Goal: Information Seeking & Learning: Learn about a topic

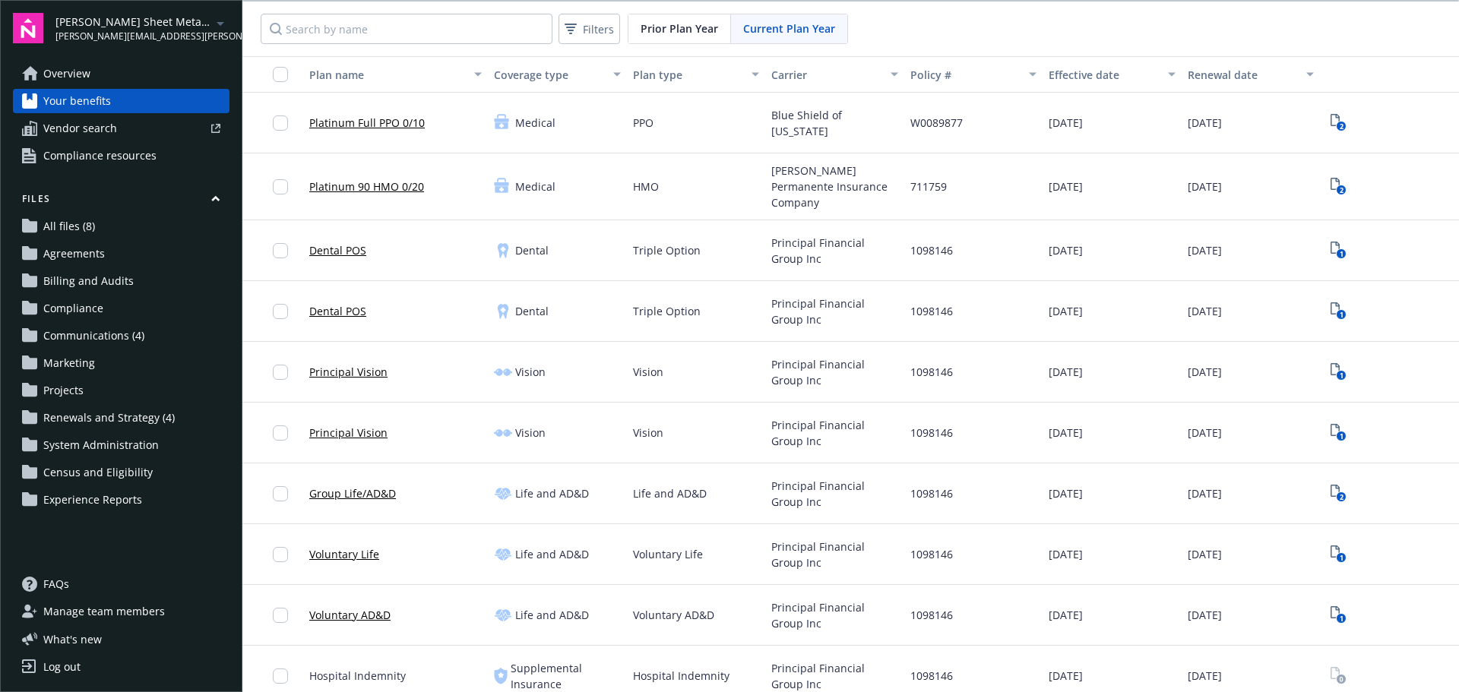
click at [652, 33] on span "Prior Plan Year" at bounding box center [680, 29] width 78 height 16
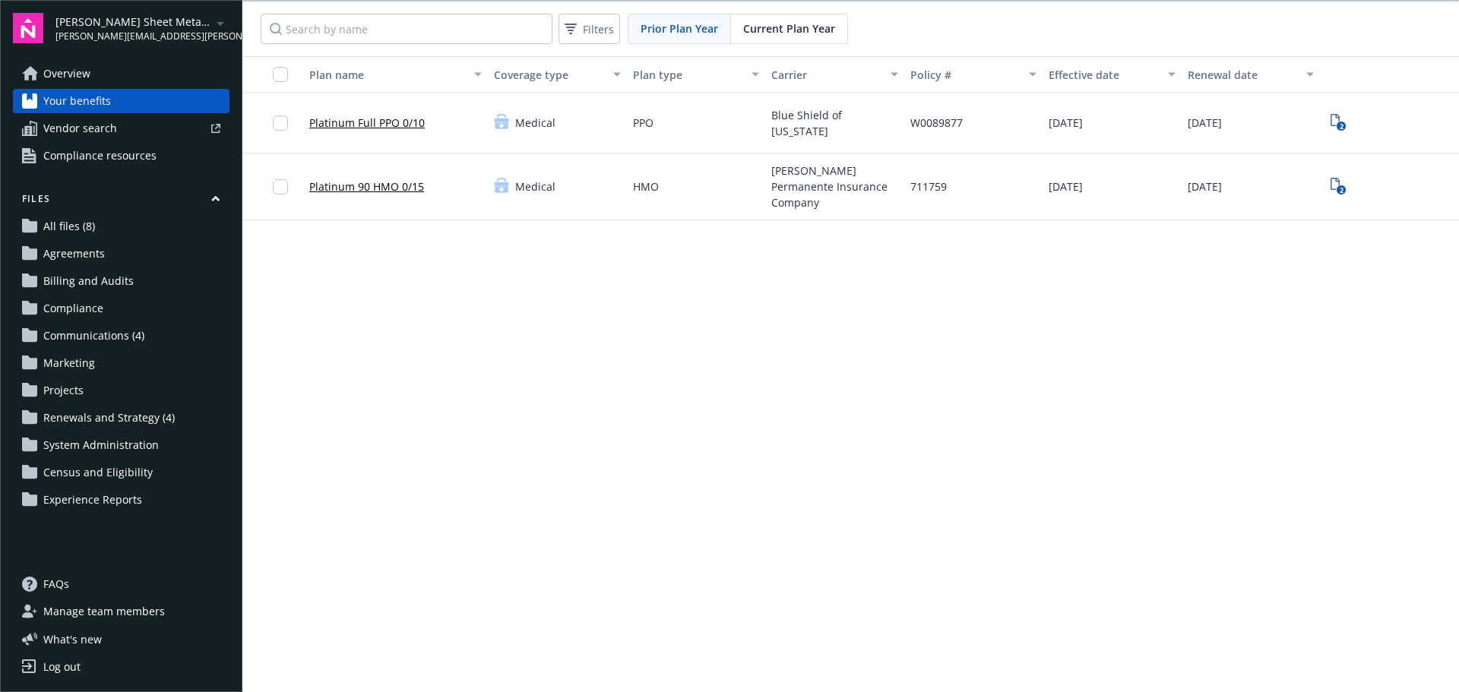
click at [796, 24] on span "Current Plan Year" at bounding box center [789, 29] width 92 height 16
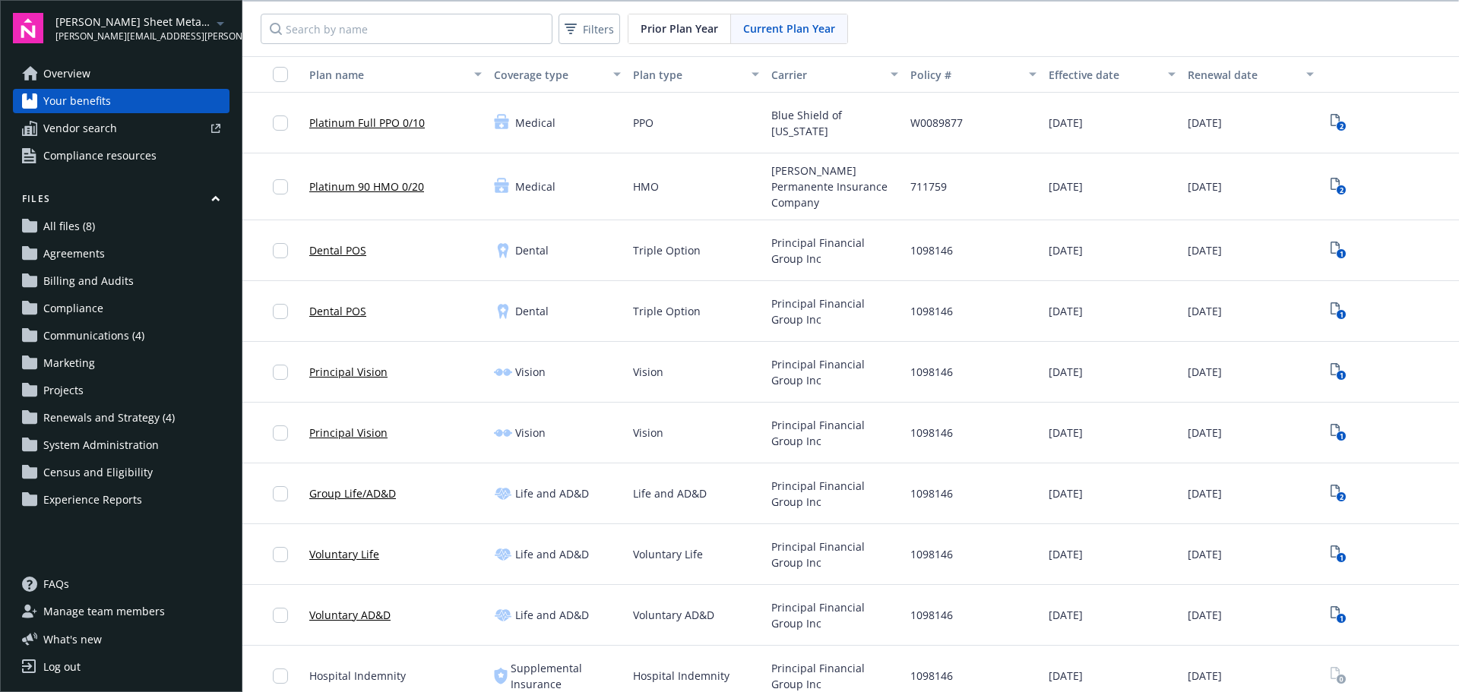
scroll to position [68, 0]
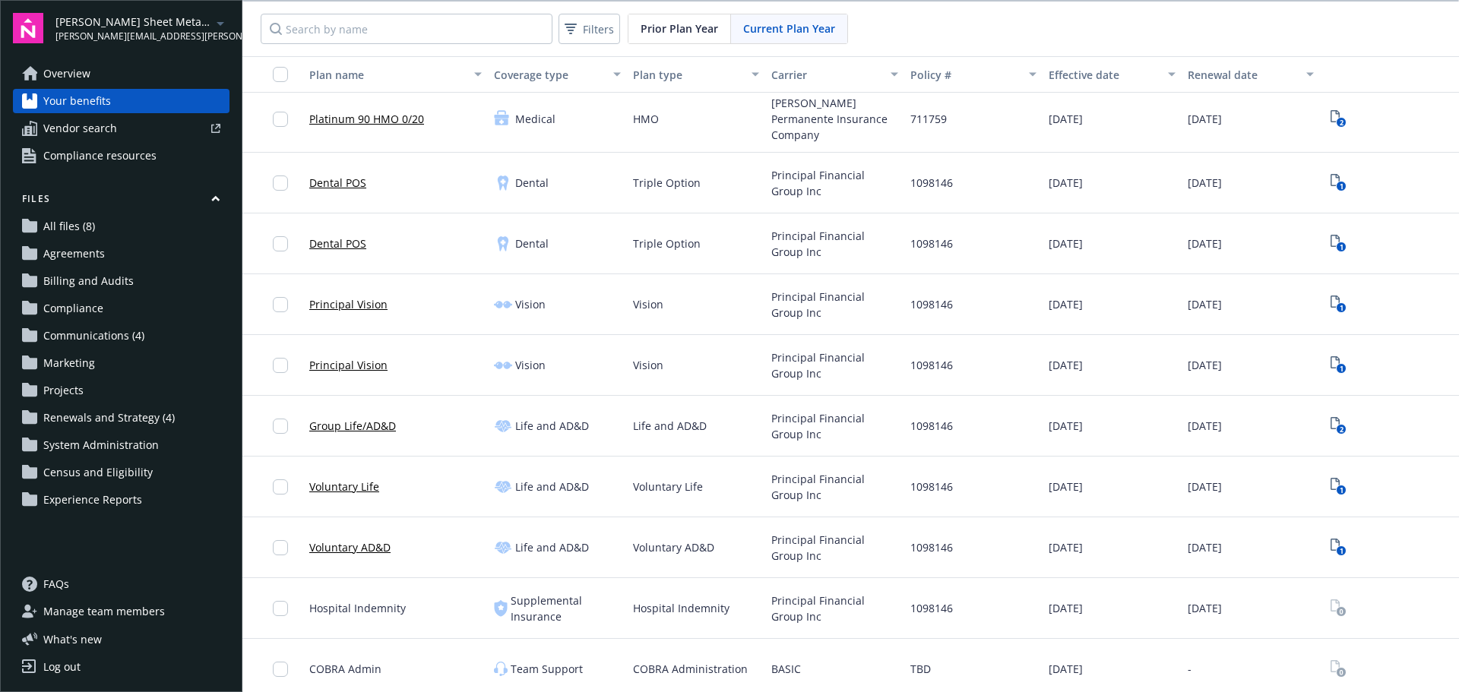
click at [385, 112] on link "Platinum 90 HMO 0/20" at bounding box center [366, 119] width 115 height 16
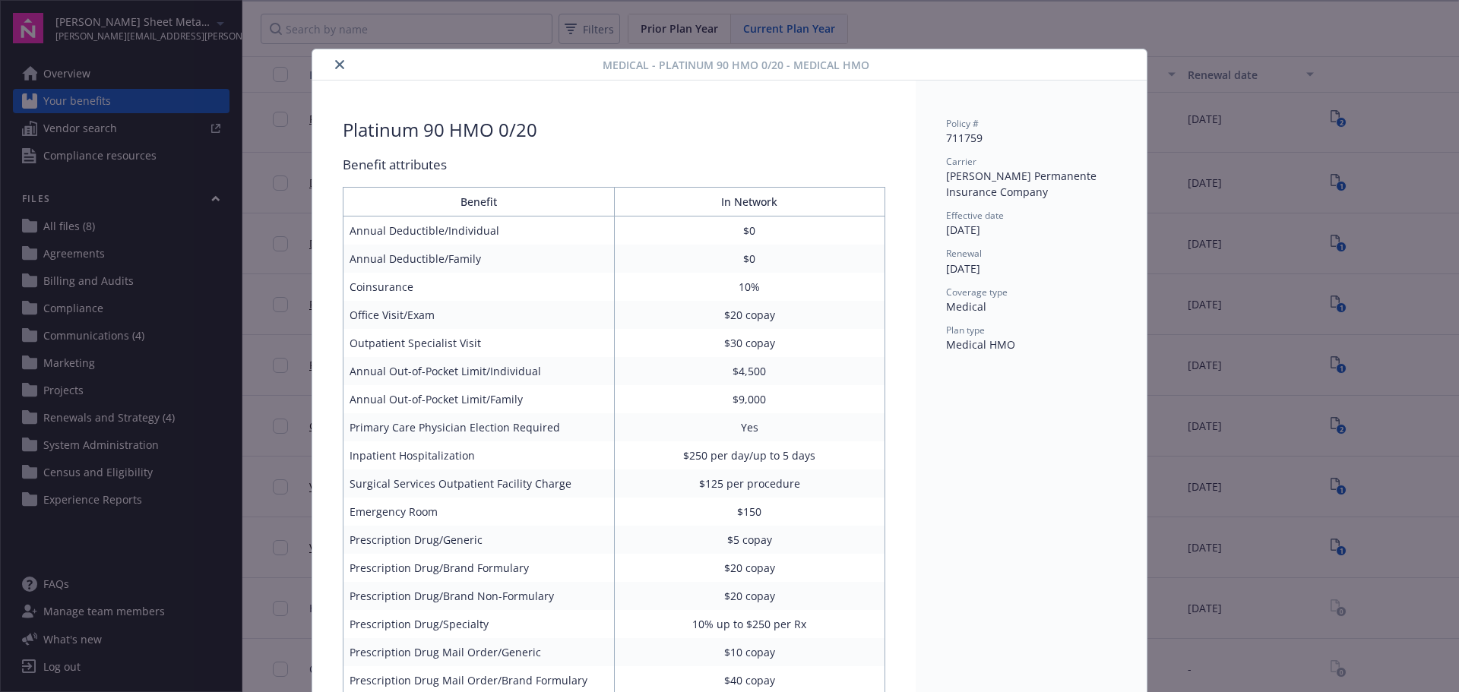
scroll to position [46, 0]
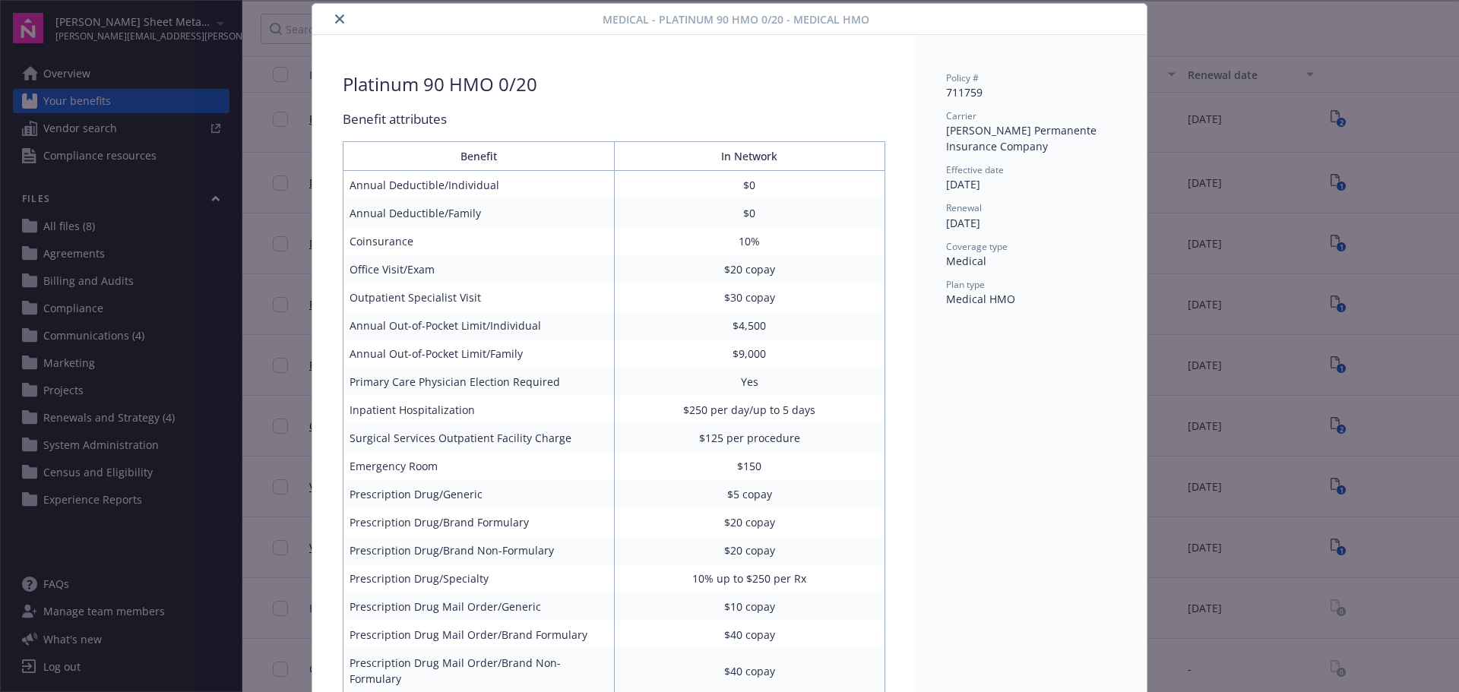
click at [331, 11] on button "close" at bounding box center [340, 19] width 18 height 18
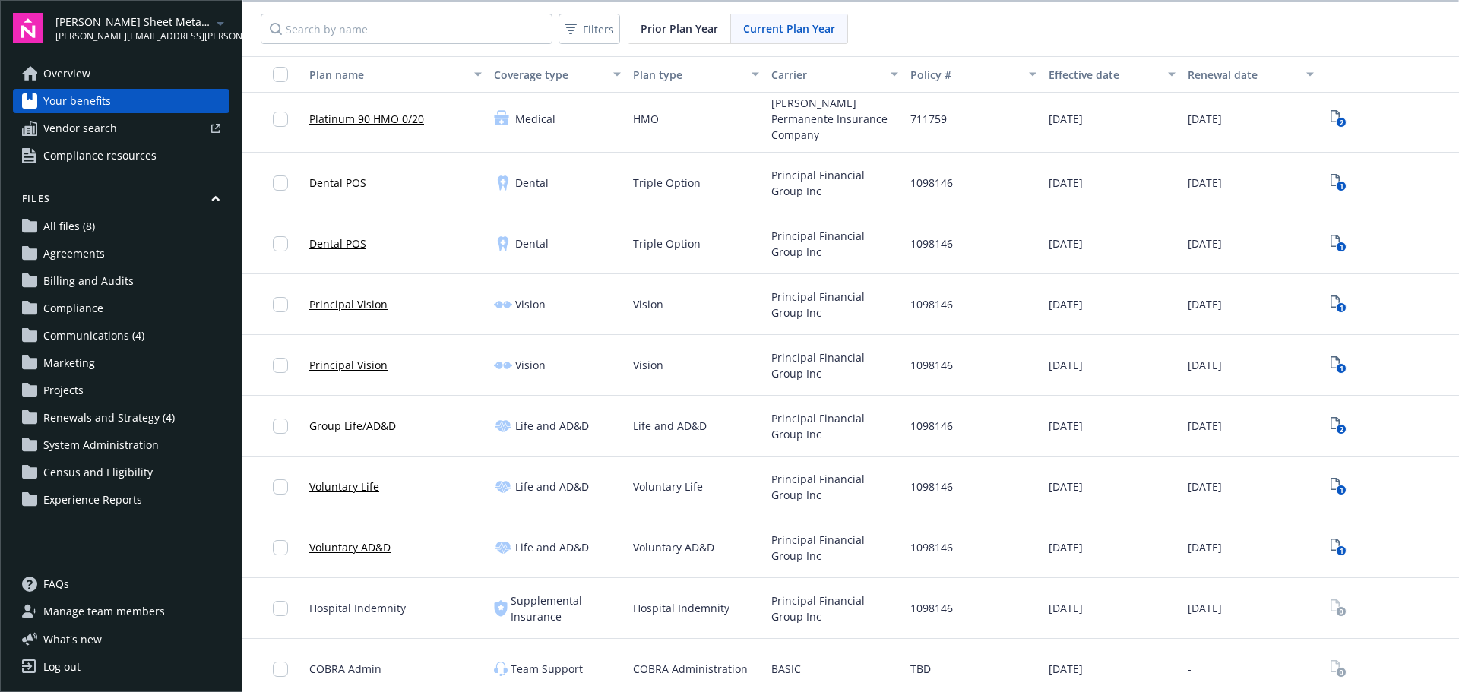
scroll to position [2, 0]
click at [138, 234] on link "All files (8)" at bounding box center [121, 226] width 217 height 24
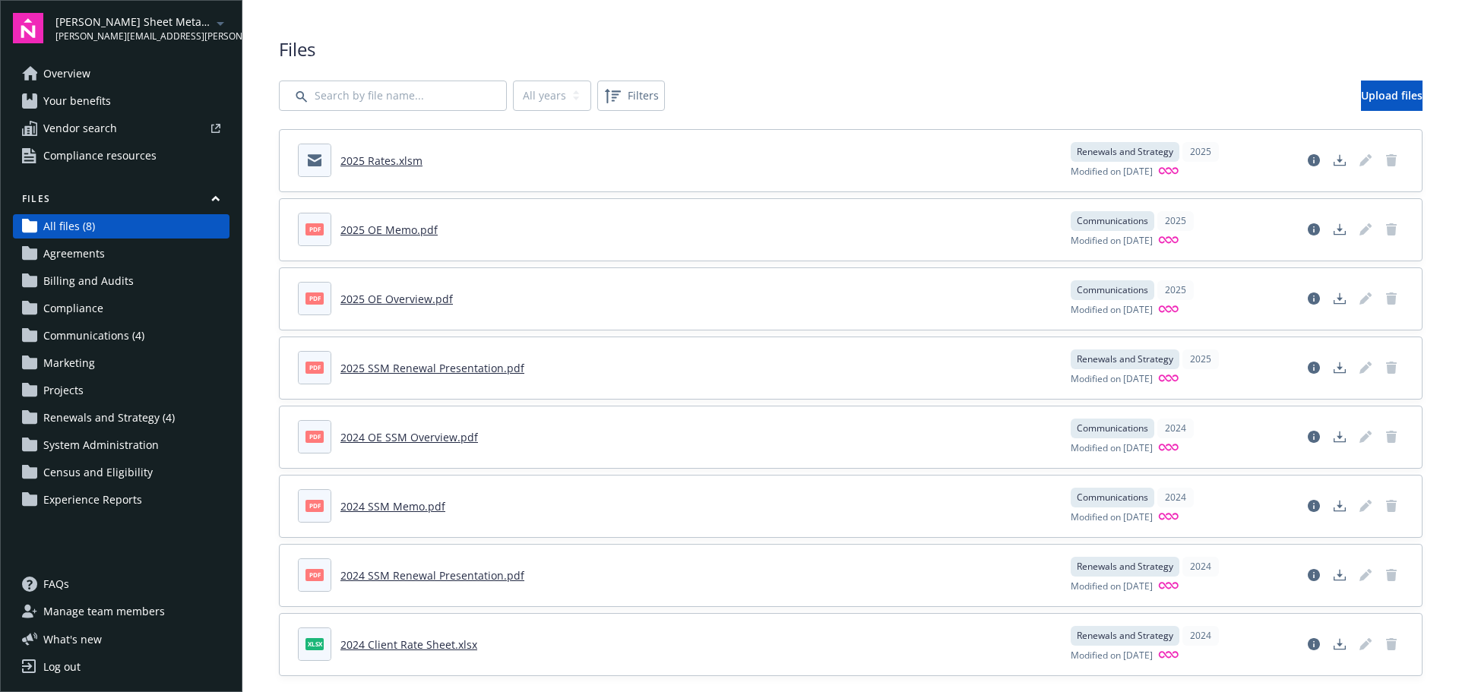
click at [117, 78] on link "Overview" at bounding box center [121, 74] width 217 height 24
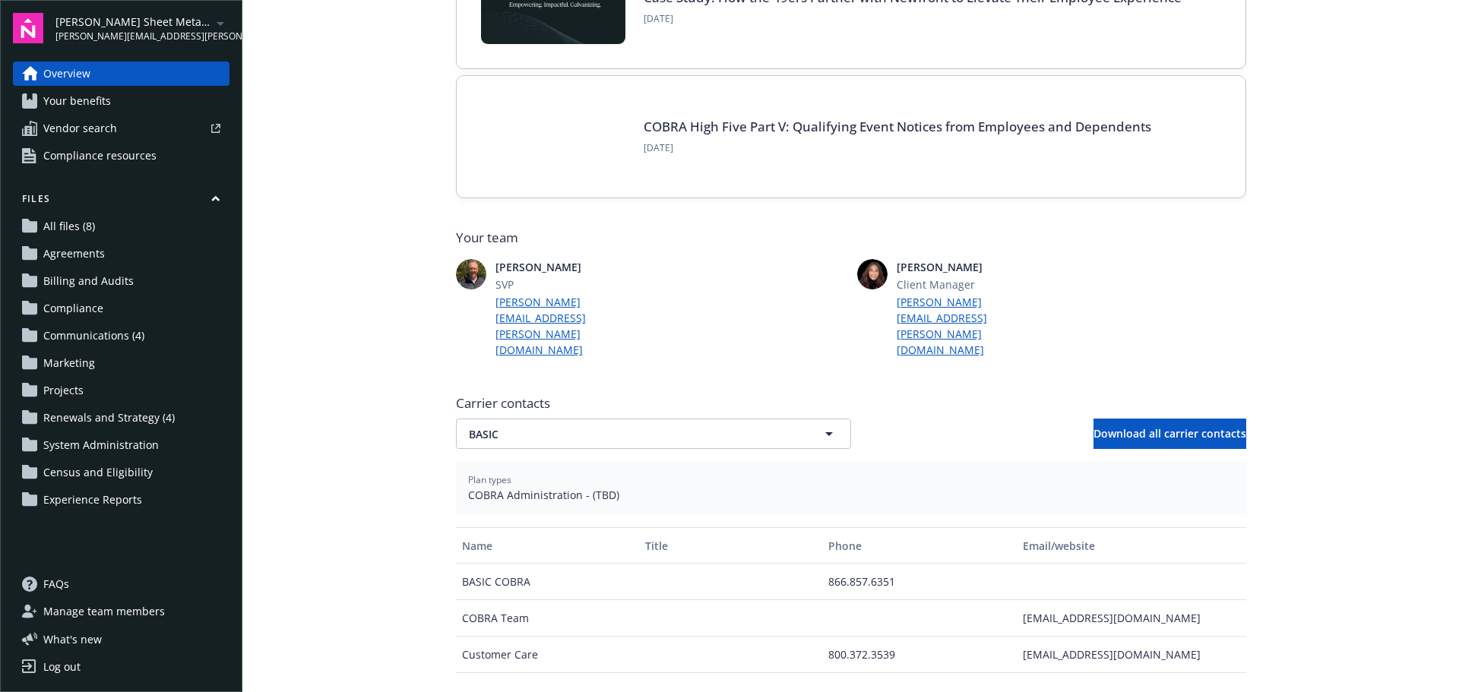
scroll to position [168, 0]
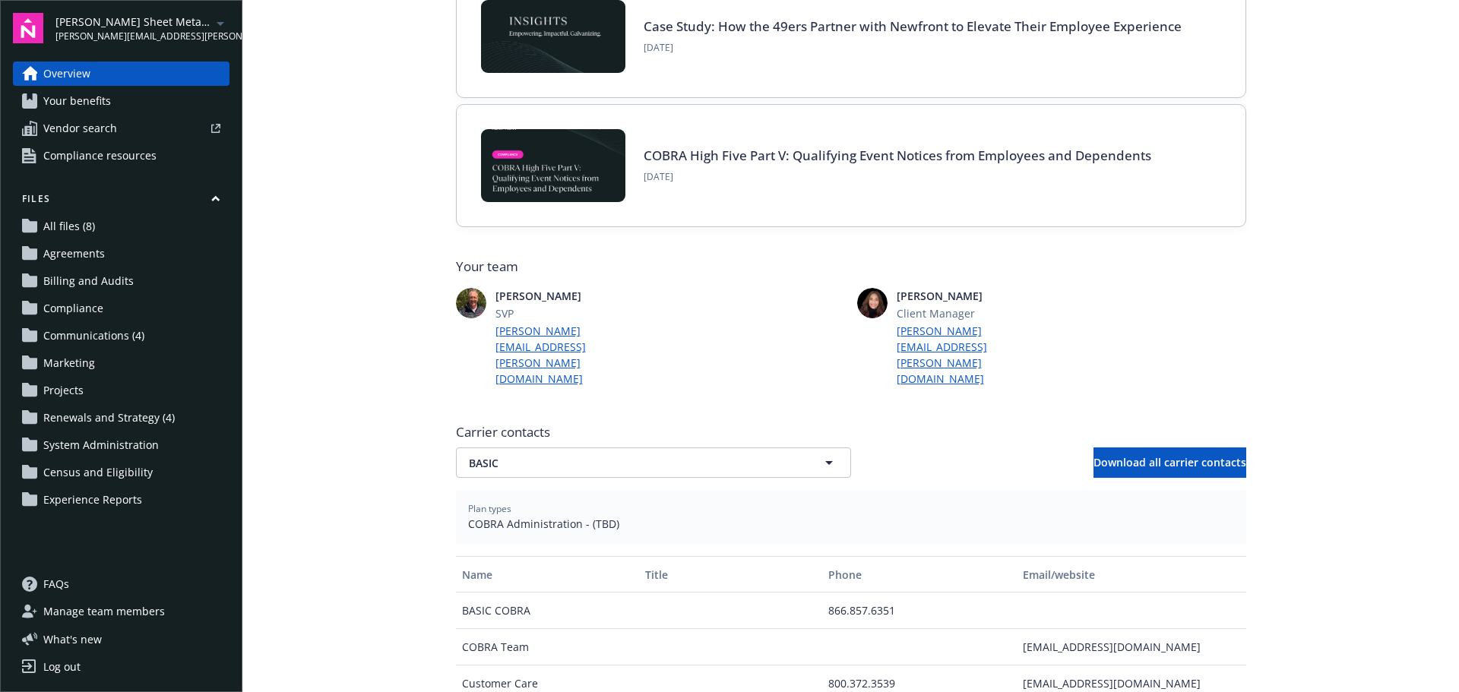
click at [192, 109] on link "Your benefits" at bounding box center [121, 101] width 217 height 24
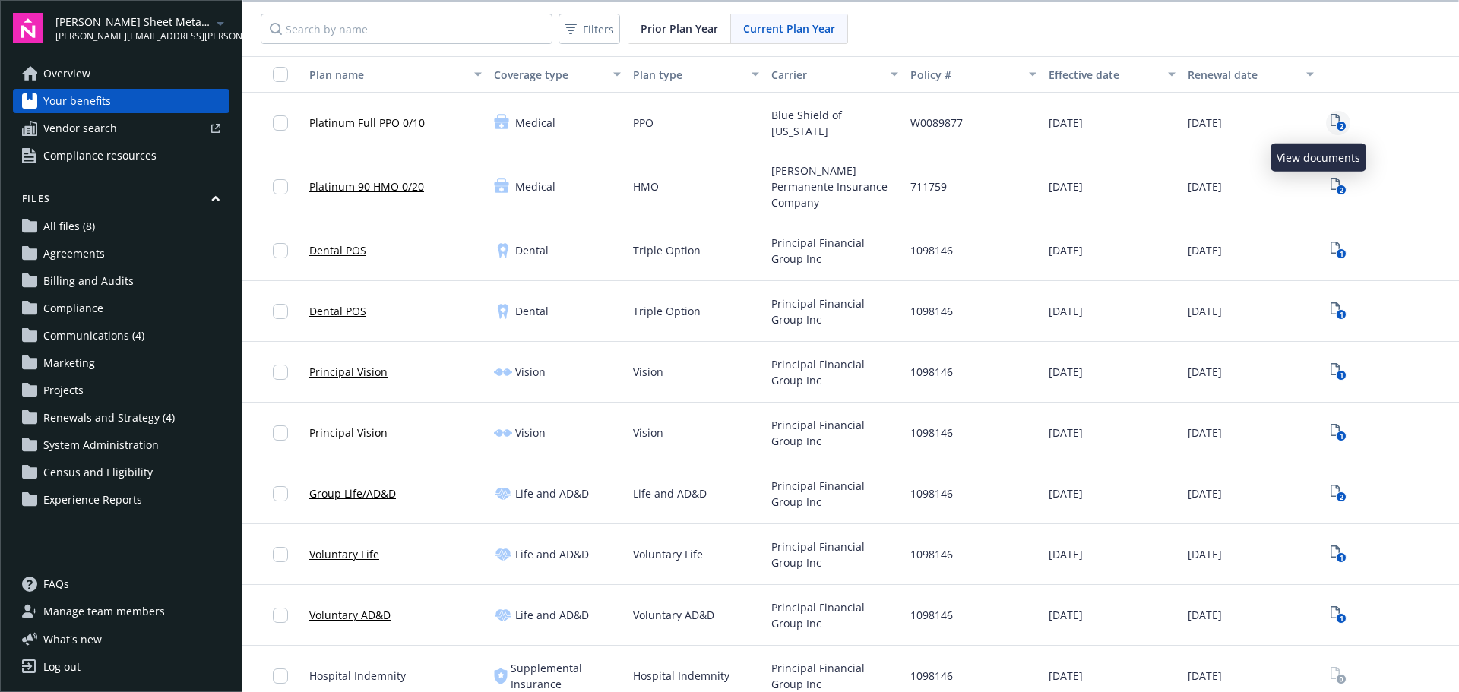
click at [1331, 118] on icon "View Plan Documents" at bounding box center [1335, 120] width 9 height 12
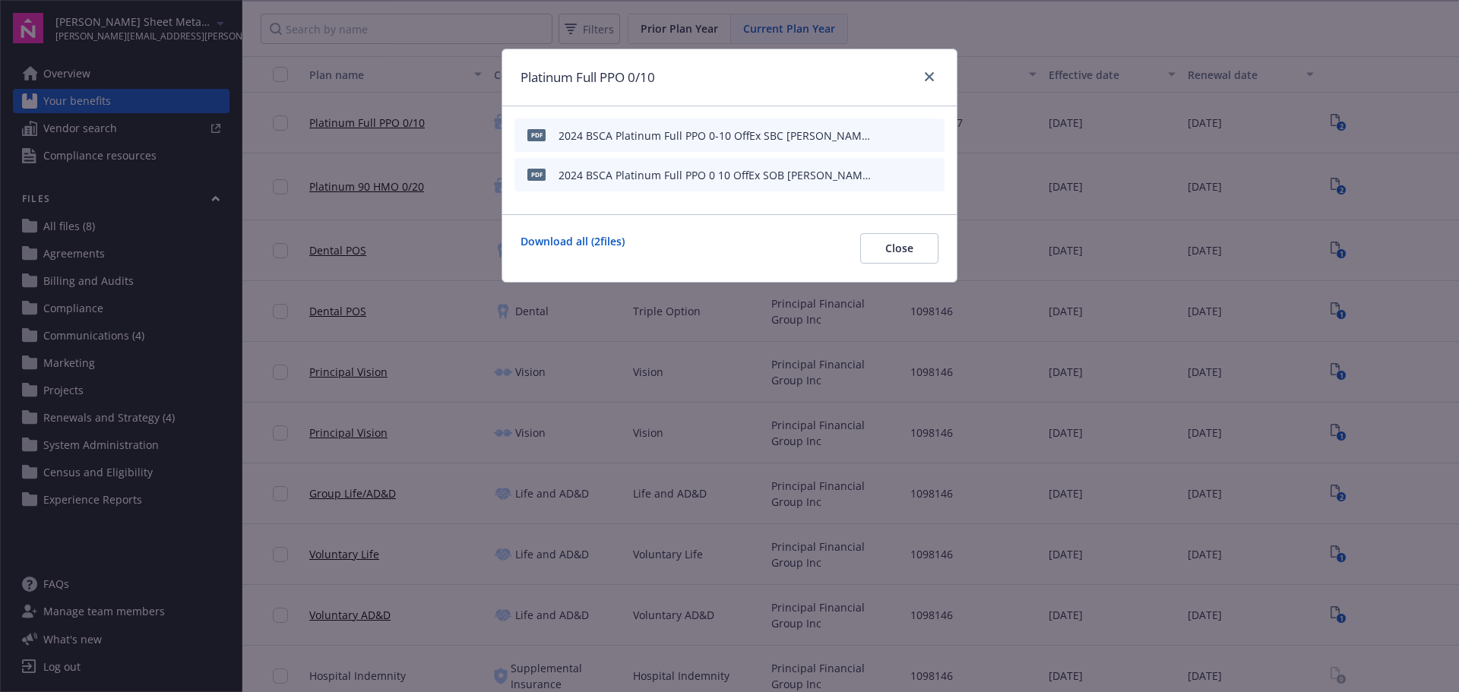
click at [932, 136] on icon "preview file" at bounding box center [930, 134] width 14 height 11
click at [935, 84] on div at bounding box center [926, 78] width 24 height 20
click at [927, 74] on icon "close" at bounding box center [929, 76] width 9 height 9
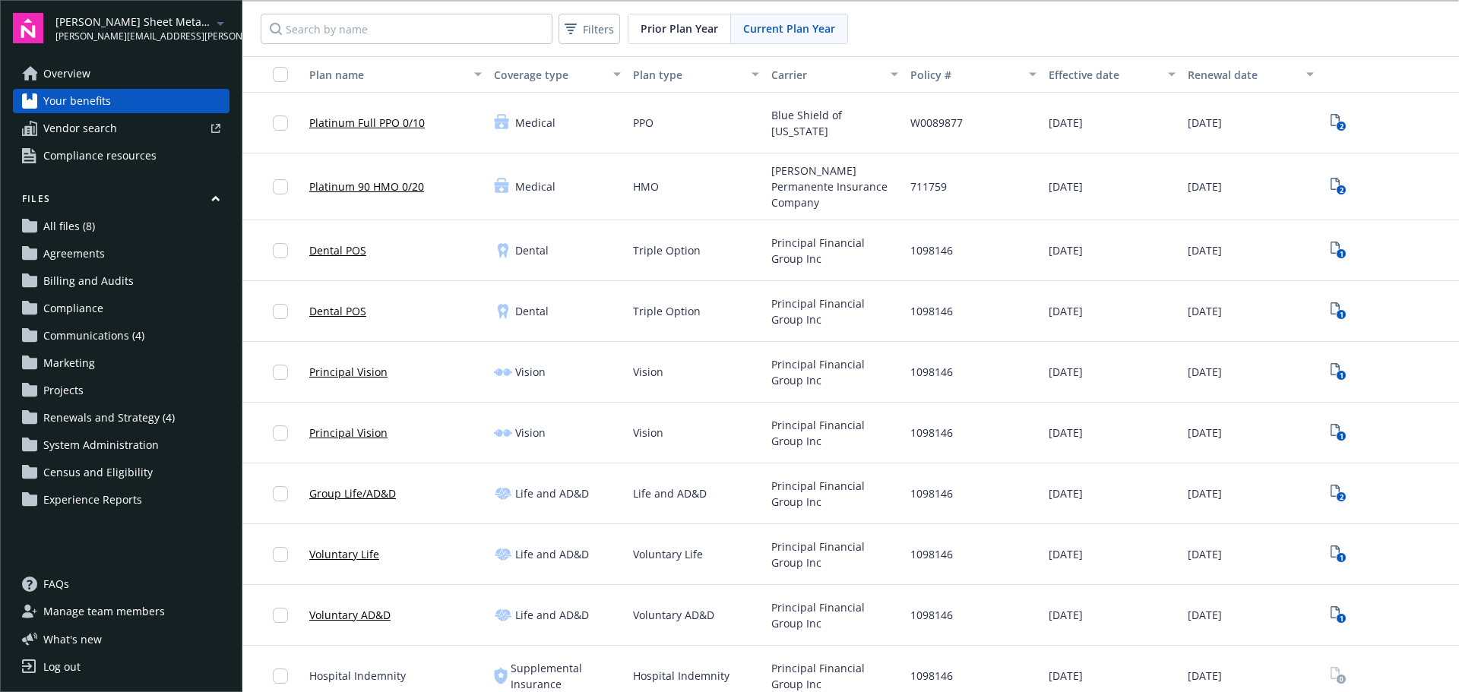
click at [144, 27] on span "[PERSON_NAME] Sheet Metal, Inc." at bounding box center [133, 22] width 156 height 16
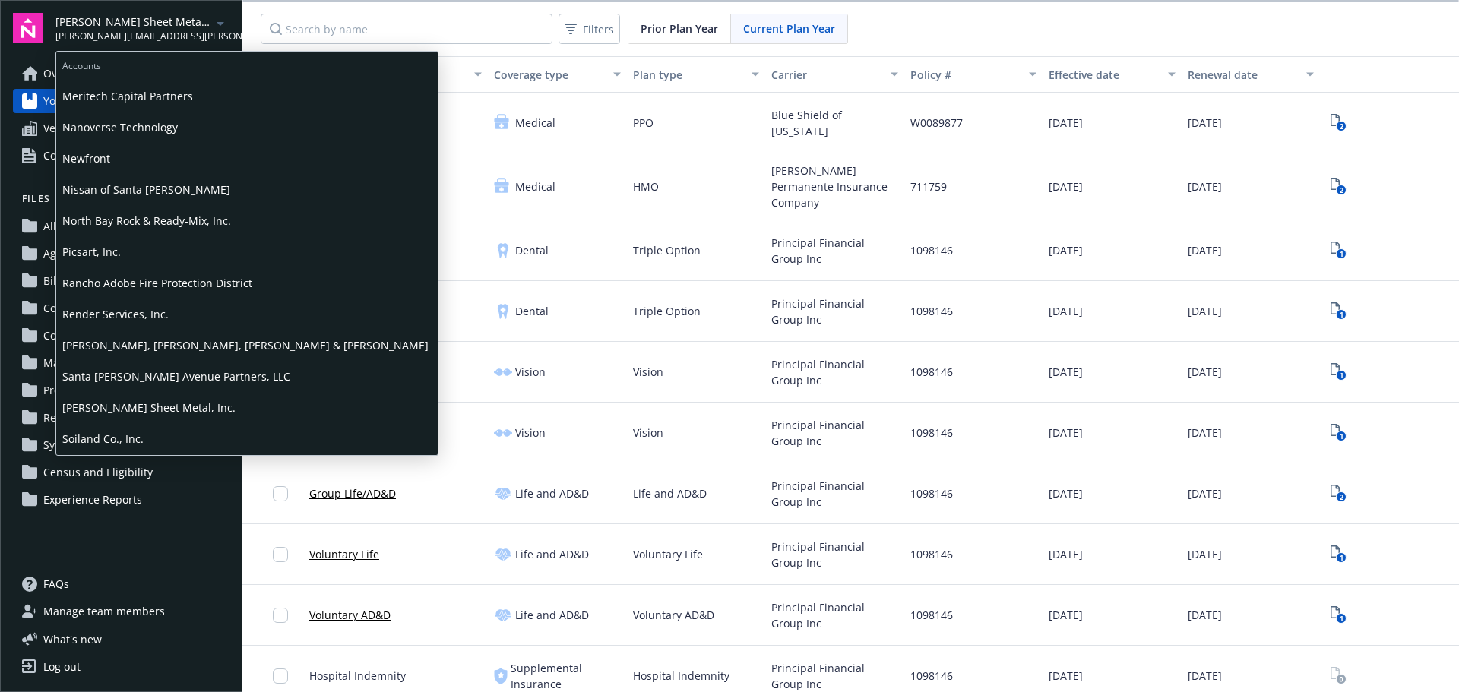
scroll to position [456, 0]
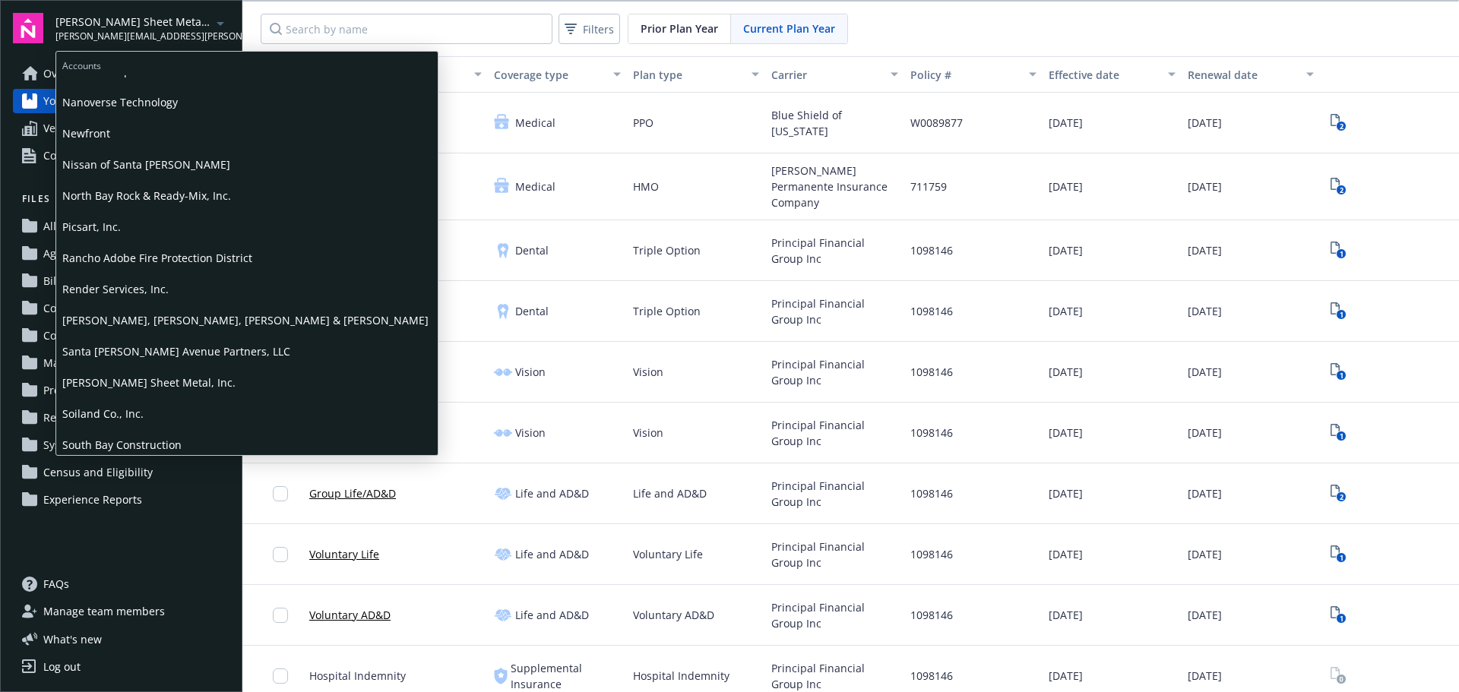
click at [155, 388] on span "[PERSON_NAME] Sheet Metal, Inc." at bounding box center [246, 382] width 369 height 31
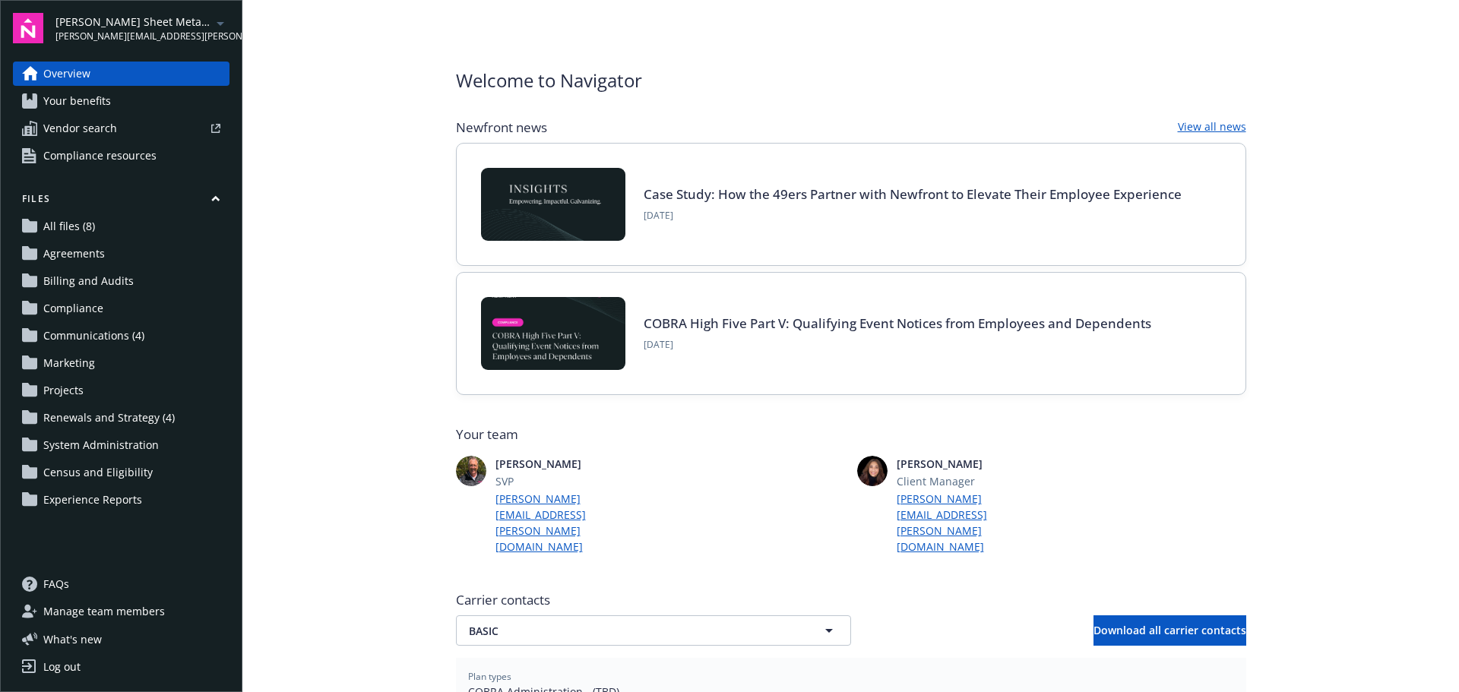
click at [62, 106] on span "Your benefits" at bounding box center [77, 101] width 68 height 24
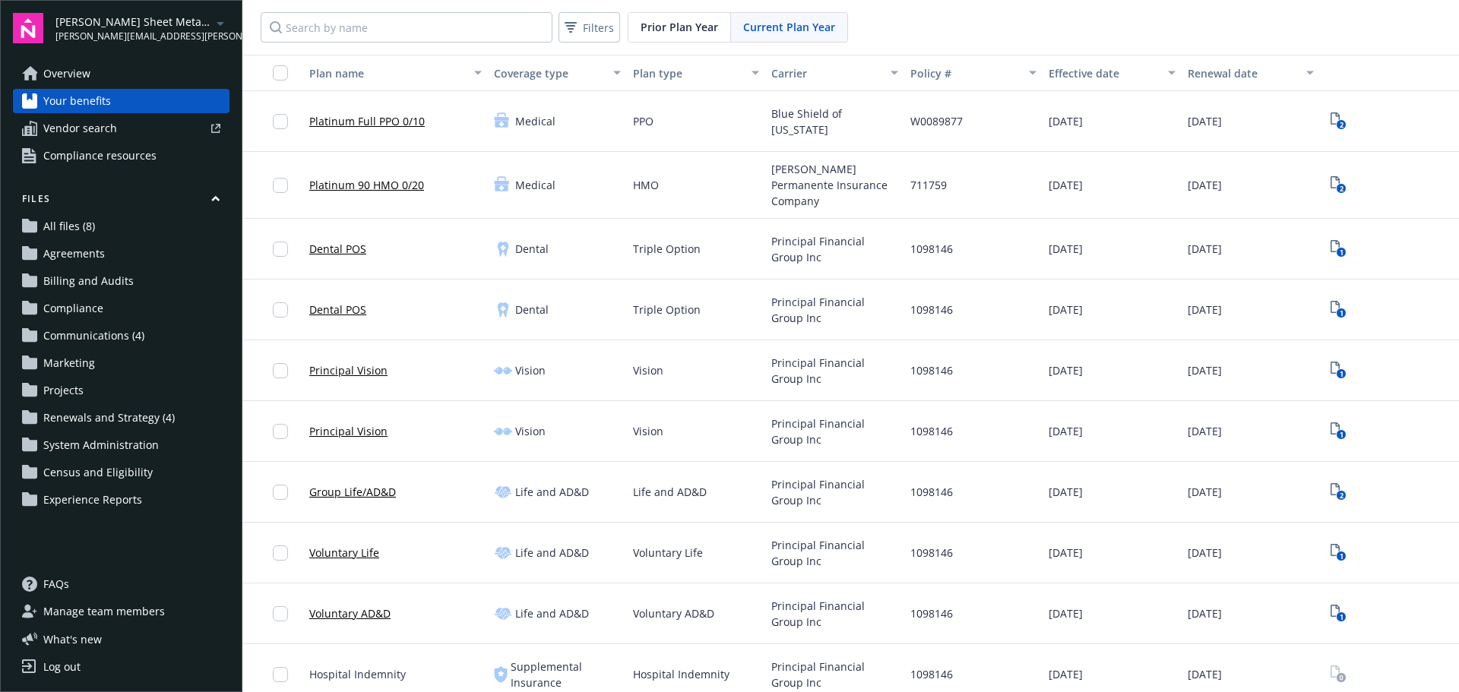
click at [356, 181] on link "Platinum 90 HMO 0/20" at bounding box center [366, 185] width 115 height 16
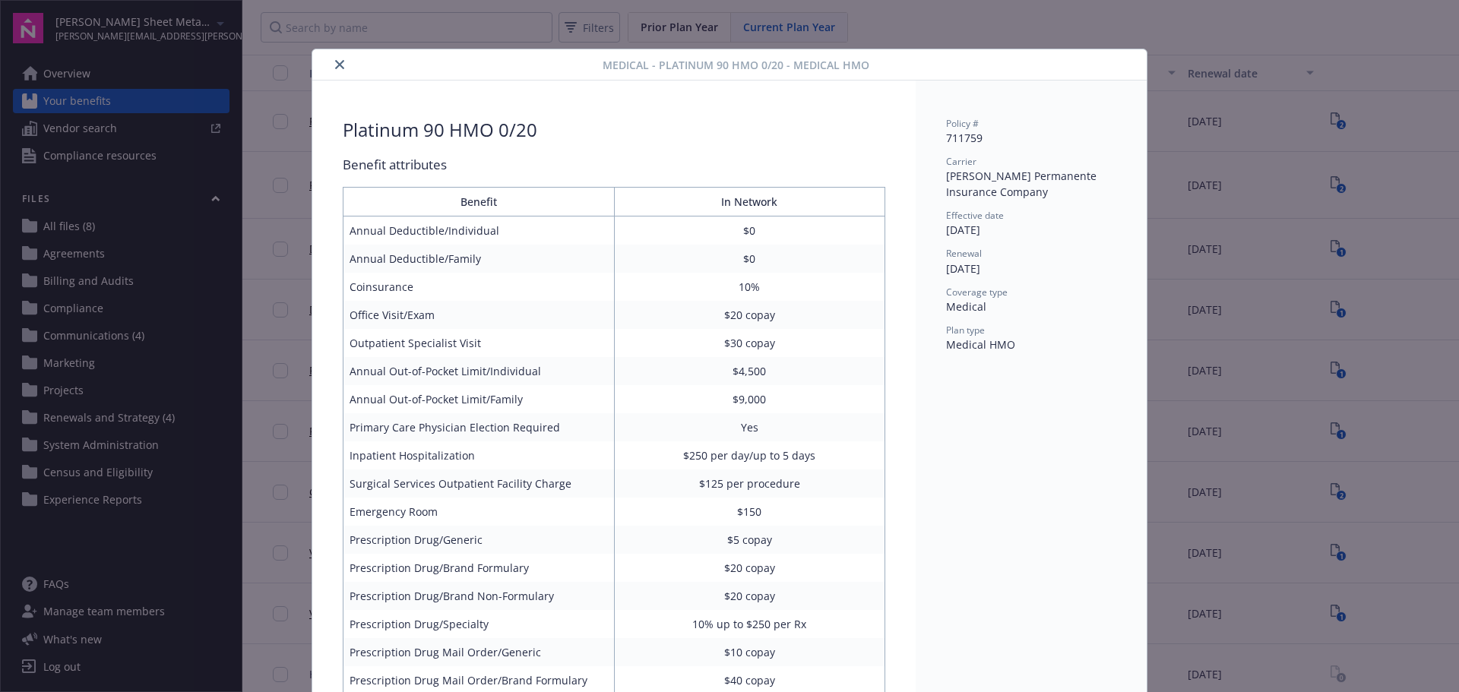
scroll to position [46, 0]
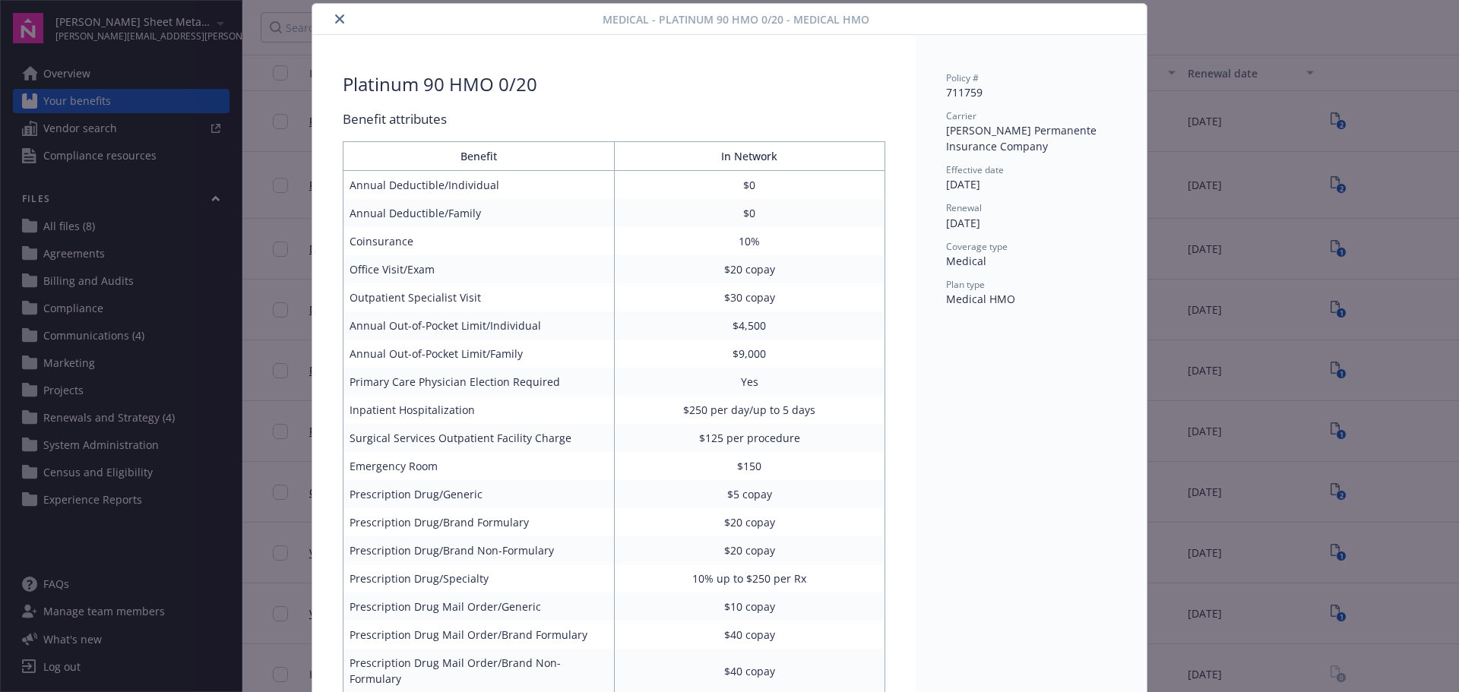
click at [337, 17] on icon "close" at bounding box center [339, 18] width 9 height 9
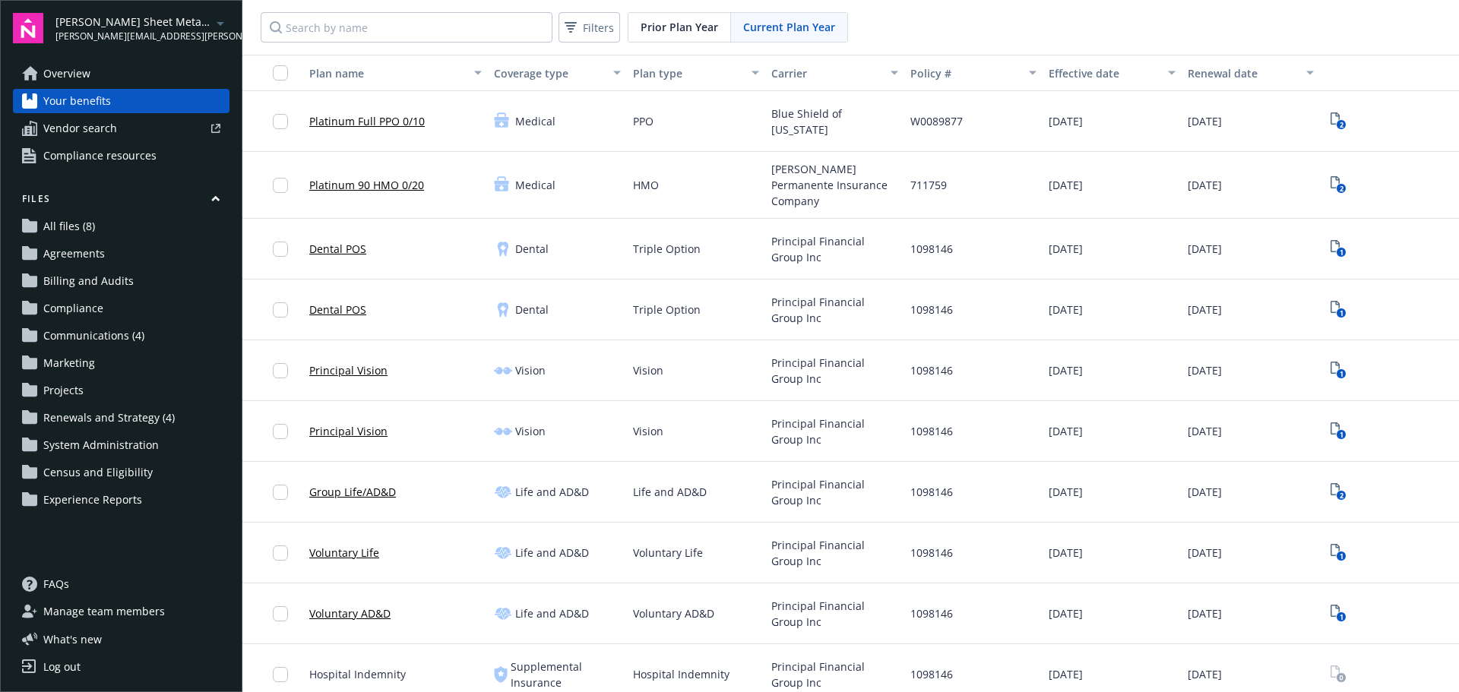
click at [690, 38] on div "Prior Plan Year" at bounding box center [679, 27] width 103 height 29
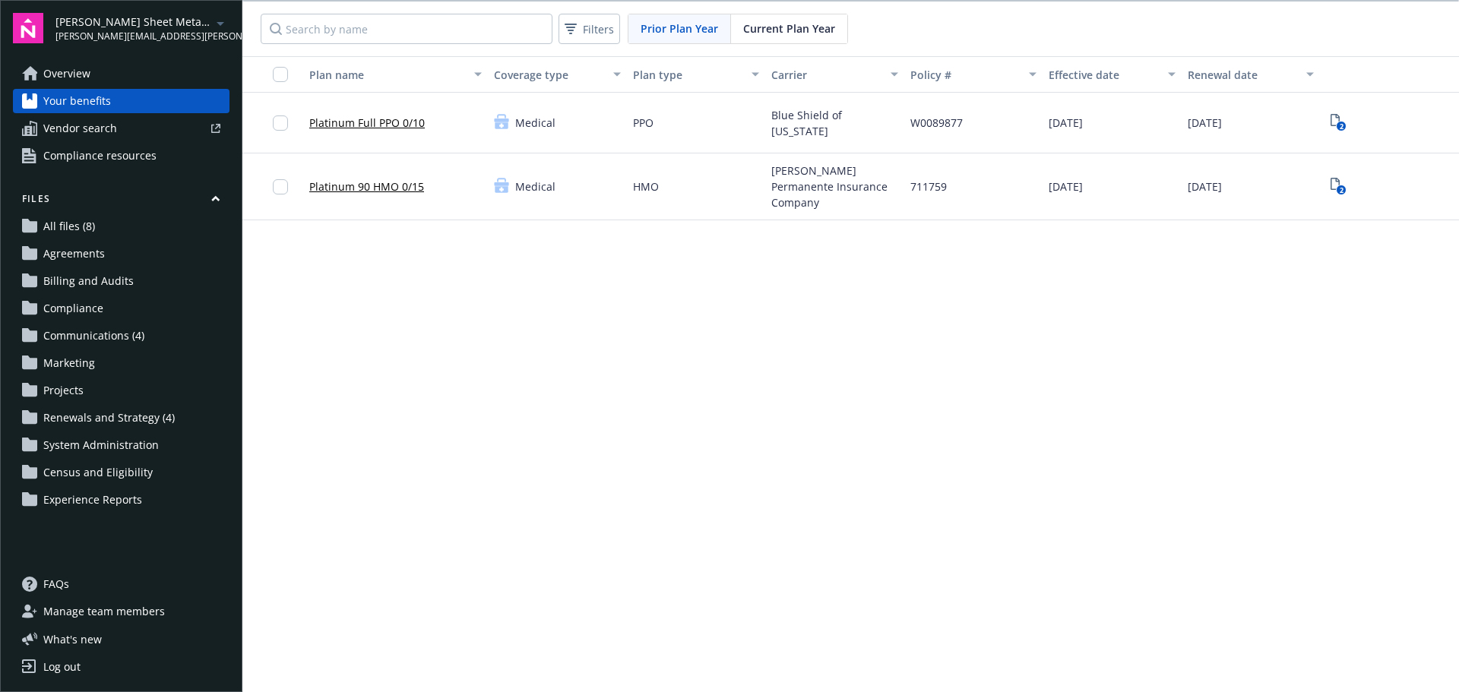
click at [777, 26] on span "Current Plan Year" at bounding box center [789, 29] width 92 height 16
